Goal: Use online tool/utility

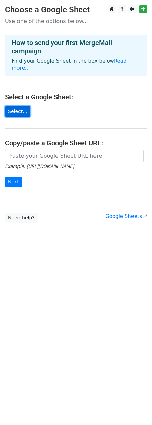
click at [15, 106] on link "Select..." at bounding box center [17, 111] width 25 height 10
click at [19, 106] on link "Select..." at bounding box center [17, 111] width 25 height 10
